Goal: Task Accomplishment & Management: Manage account settings

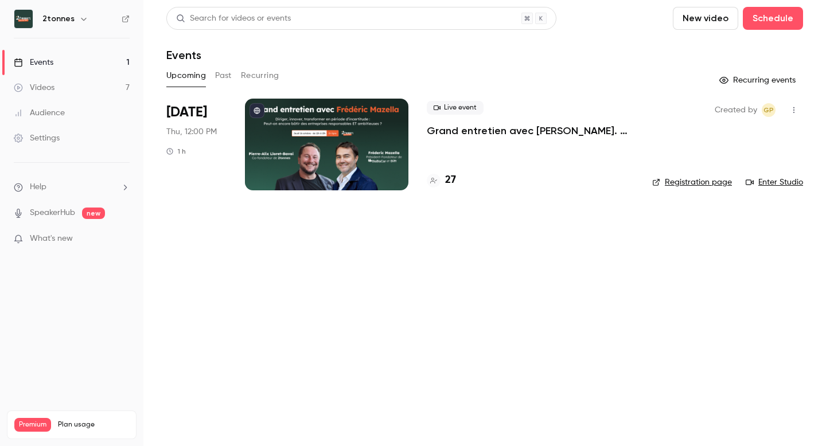
click at [483, 138] on div "Live event Grand entretien avec [PERSON_NAME]. Diriger, innover, transformer en…" at bounding box center [530, 145] width 207 height 92
click at [481, 134] on p "Grand entretien avec [PERSON_NAME]. Diriger, innover, transformer en période d’…" at bounding box center [530, 131] width 207 height 14
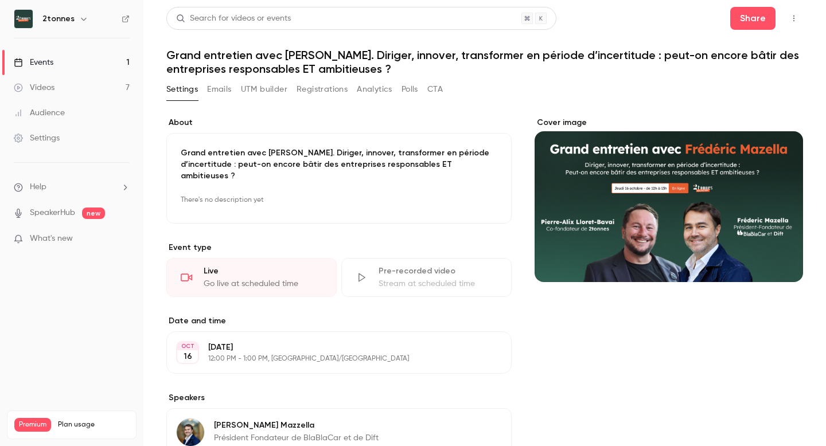
click at [363, 58] on h1 "Grand entretien avec [PERSON_NAME]. Diriger, innover, transformer en période d’…" at bounding box center [484, 62] width 637 height 28
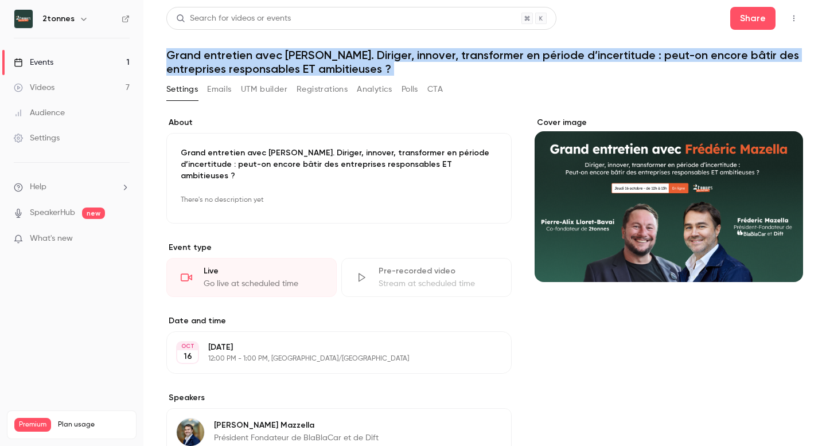
click at [363, 58] on h1 "Grand entretien avec [PERSON_NAME]. Diriger, innover, transformer en période d’…" at bounding box center [484, 62] width 637 height 28
copy div "Grand entretien avec Frédéric Mazzella. Diriger, innover, transformer en périod…"
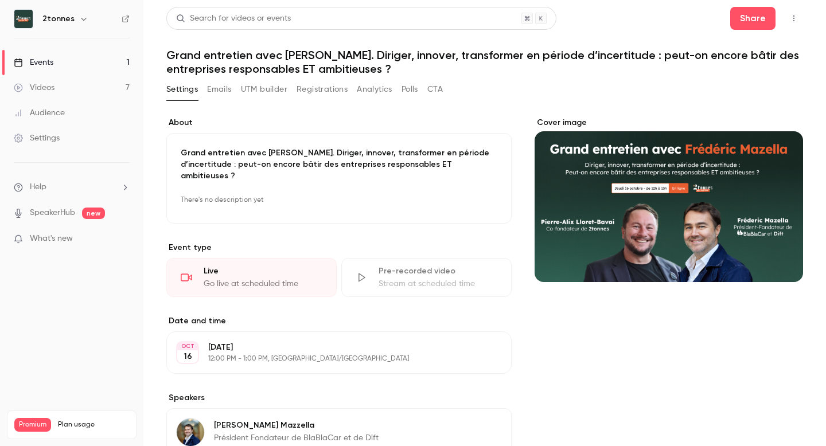
click at [444, 92] on div "Settings Emails UTM builder Registrations Analytics Polls CTA" at bounding box center [484, 91] width 637 height 23
click at [323, 60] on h1 "Grand entretien avec [PERSON_NAME]. Diriger, innover, transformer en période d’…" at bounding box center [484, 62] width 637 height 28
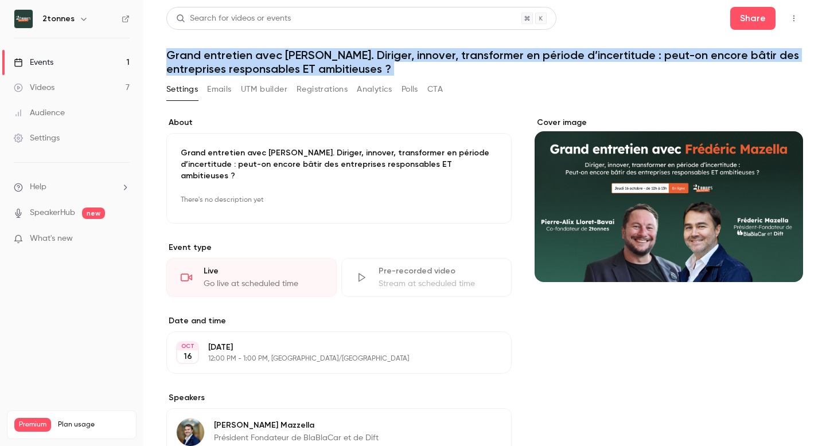
click at [323, 60] on h1 "Grand entretien avec [PERSON_NAME]. Diriger, innover, transformer en période d’…" at bounding box center [484, 62] width 637 height 28
copy div "Grand entretien avec Frédéric Mazzella. Diriger, innover, transformer en périod…"
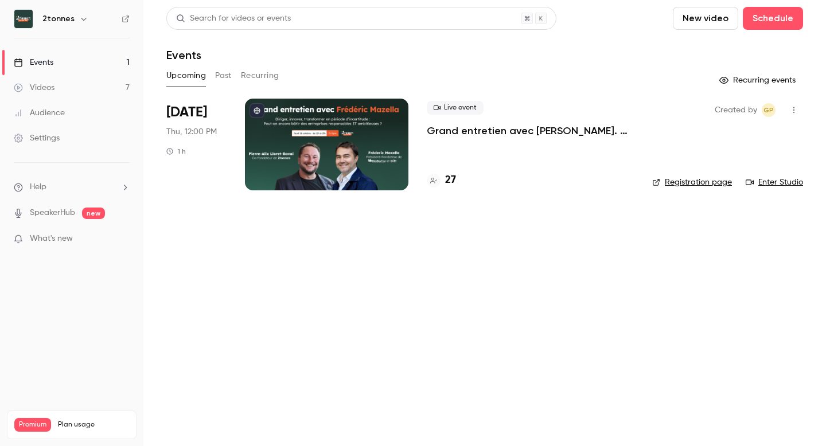
click at [473, 135] on p "Grand entretien avec [PERSON_NAME]. Diriger, innover, transformer en période d’…" at bounding box center [530, 131] width 207 height 14
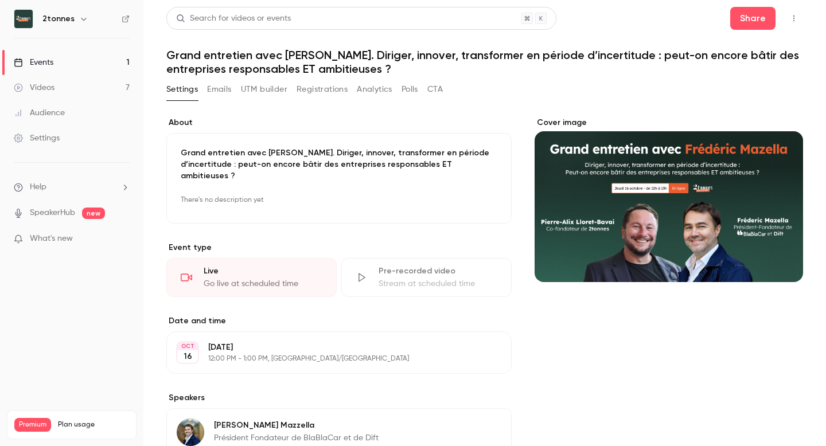
click at [323, 191] on p "There's no description yet" at bounding box center [339, 200] width 317 height 18
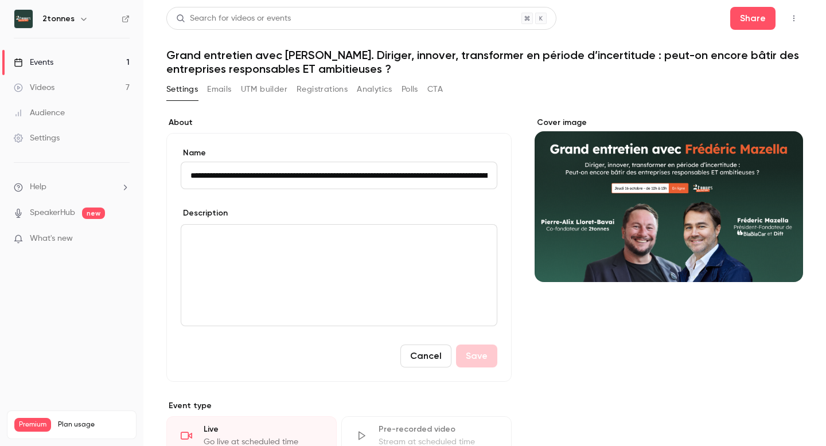
scroll to position [0, 299]
click at [789, 260] on button "Cover image" at bounding box center [782, 261] width 23 height 23
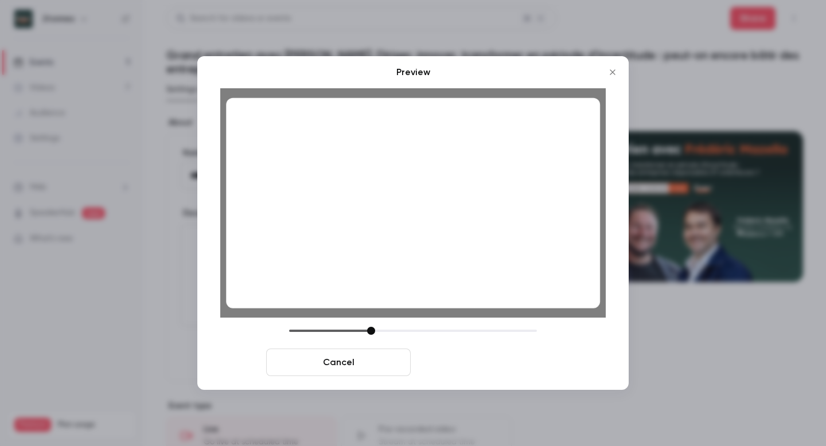
click at [517, 368] on button "Save cover" at bounding box center [487, 363] width 145 height 28
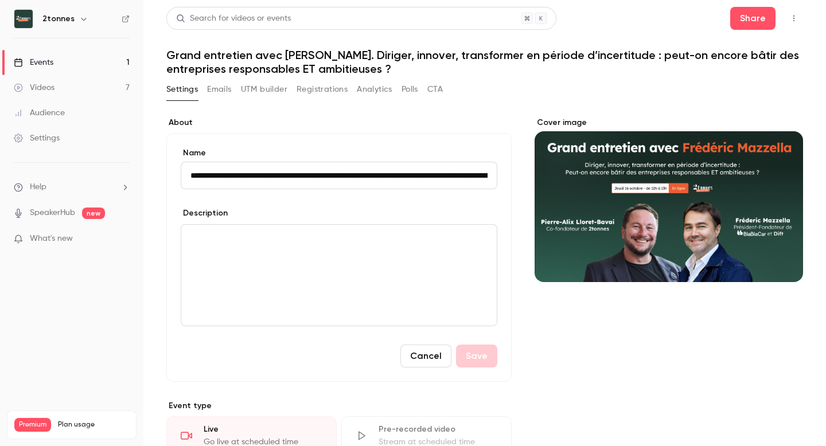
click at [313, 282] on div "editor" at bounding box center [338, 275] width 315 height 101
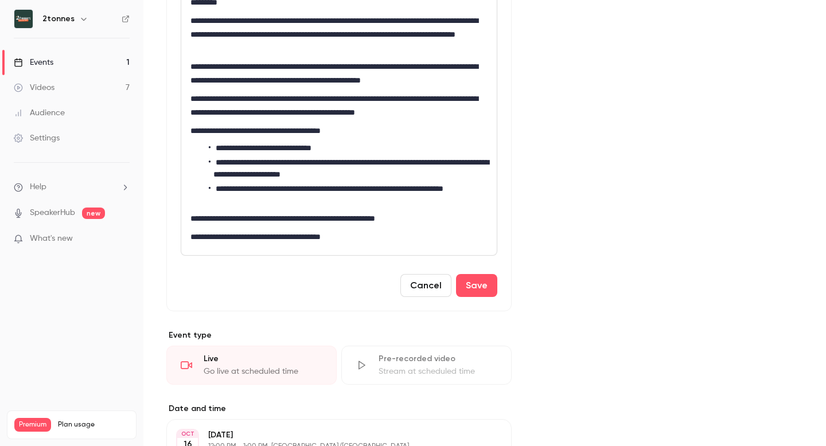
scroll to position [494, 0]
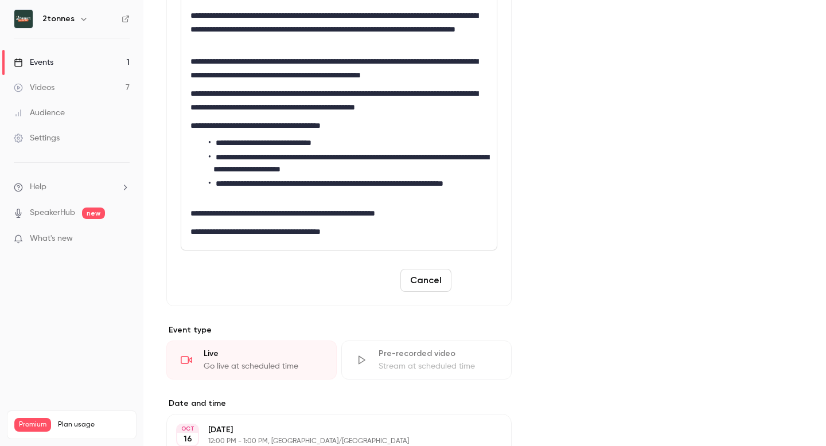
click at [473, 284] on button "Save" at bounding box center [476, 280] width 41 height 23
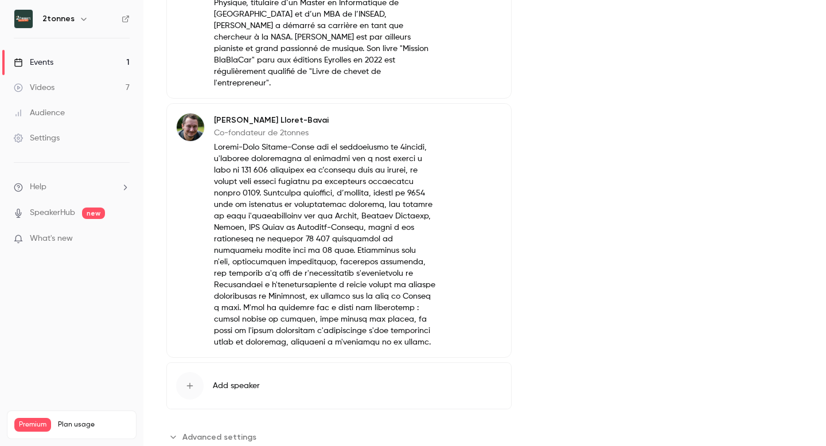
scroll to position [0, 0]
